Goal: Task Accomplishment & Management: Manage account settings

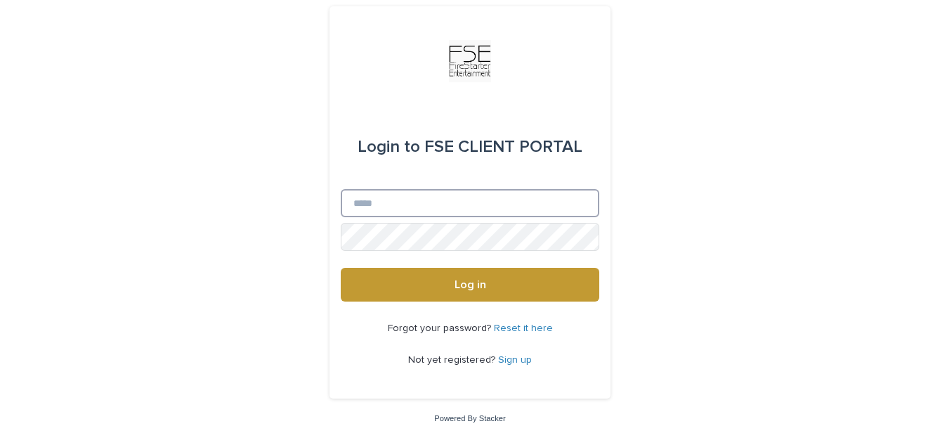
click at [382, 199] on input "Email" at bounding box center [470, 203] width 259 height 28
type input "**********"
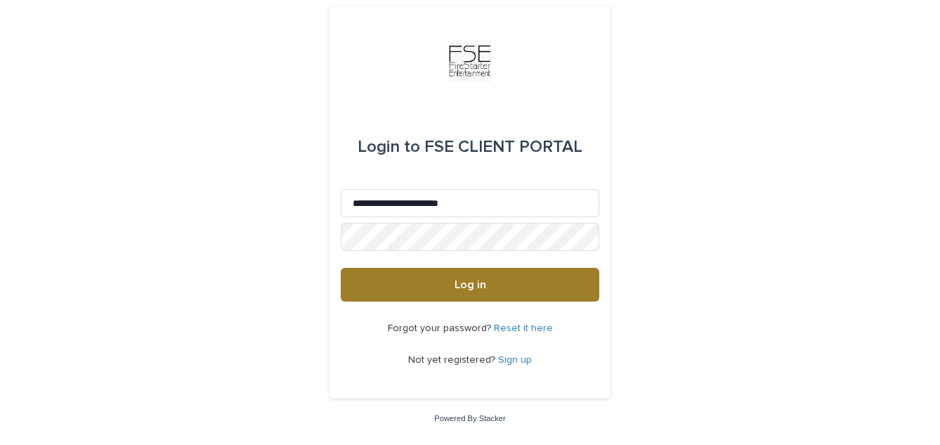
click at [445, 282] on button "Log in" at bounding box center [470, 285] width 259 height 34
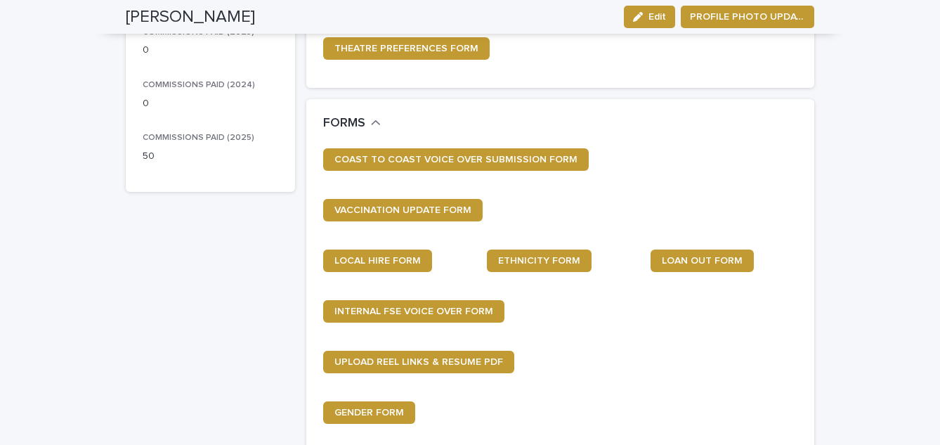
scroll to position [390, 0]
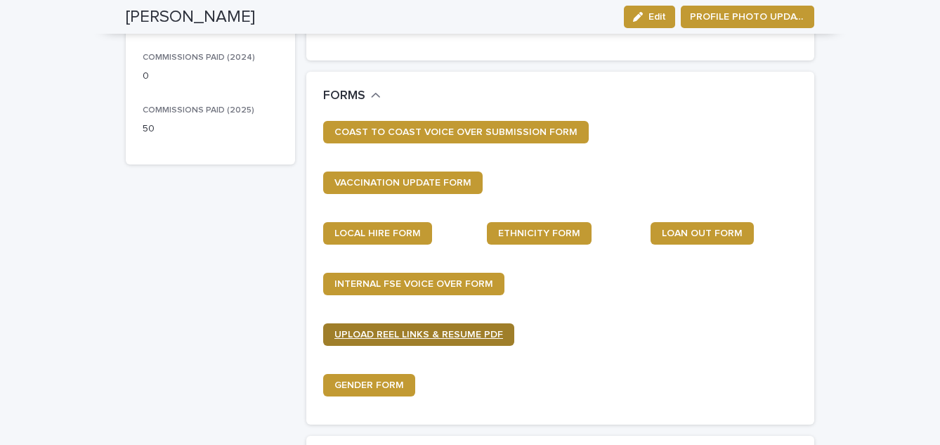
click at [455, 337] on span "UPLOAD REEL LINKS & RESUME PDF" at bounding box center [418, 335] width 169 height 10
click at [451, 334] on span "UPLOAD REEL LINKS & RESUME PDF" at bounding box center [418, 335] width 169 height 10
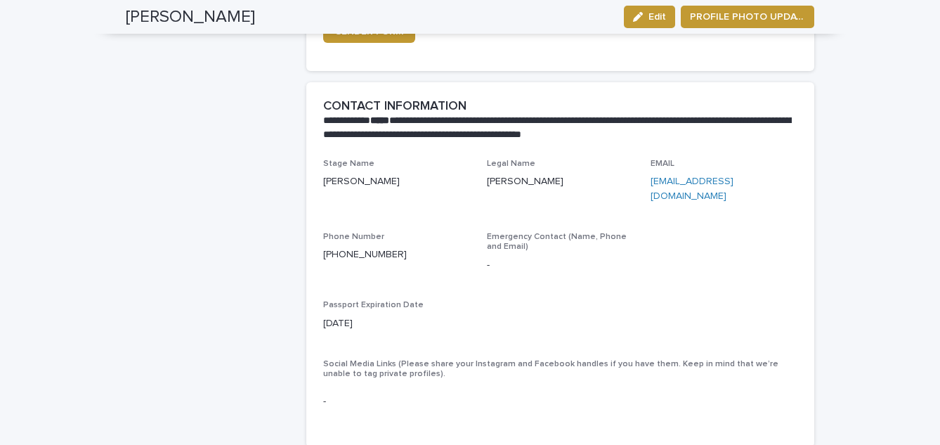
scroll to position [0, 0]
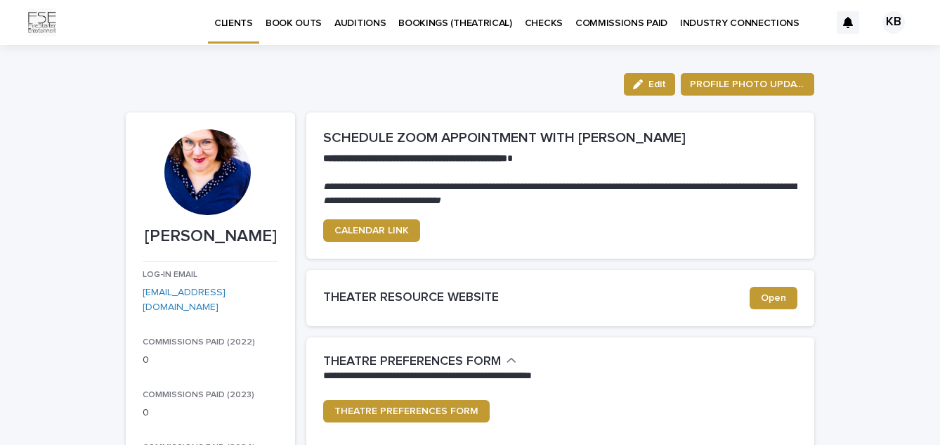
click at [892, 20] on div "KB" at bounding box center [893, 22] width 22 height 22
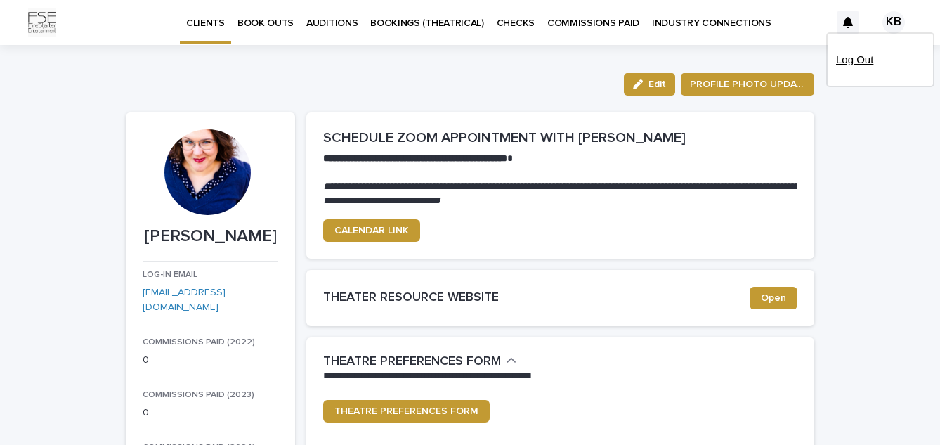
click at [864, 60] on p "Log Out" at bounding box center [880, 60] width 89 height 24
